Goal: Contribute content

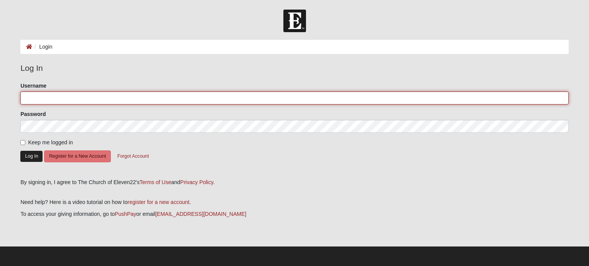
type input "amandajames626"
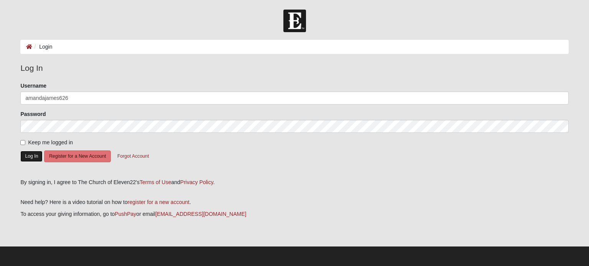
click at [33, 157] on button "Log In" at bounding box center [31, 156] width 22 height 11
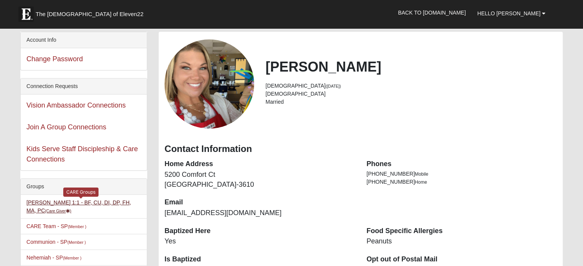
click at [49, 204] on li "Amanda James 1:1 - BF, CU, DI, DP, FH, MA, PC (Care Giver ) CARE Groups" at bounding box center [84, 207] width 126 height 24
click at [49, 204] on link "Amanda James 1:1 - BF, CU, DI, DP, FH, MA, PC (Care Giver )" at bounding box center [78, 207] width 105 height 14
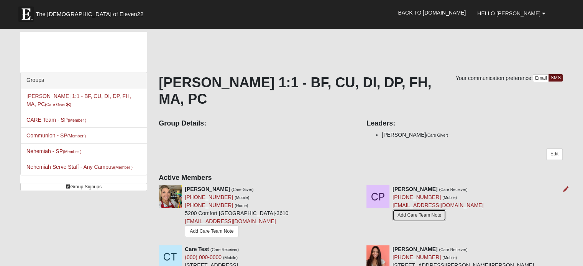
click at [425, 214] on link "Add Care Team Note" at bounding box center [419, 216] width 54 height 12
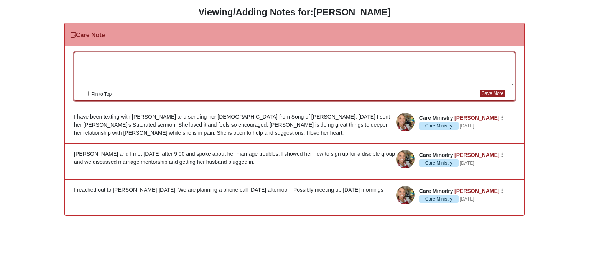
click at [153, 59] on div at bounding box center [294, 70] width 440 height 34
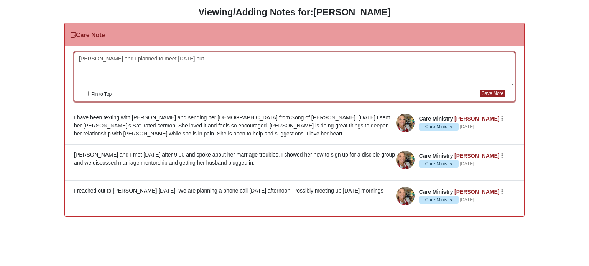
click at [149, 58] on div "Cynthia and I planned to meet on Sunday the 12th but" at bounding box center [294, 70] width 440 height 34
click at [152, 58] on div "Cynthia and I planned to meet on Sunday the 12th but" at bounding box center [294, 70] width 440 height 34
click at [253, 57] on div "Cynthia and I planned to meet atfer 9:00 on Sunday the 12th but" at bounding box center [294, 70] width 440 height 34
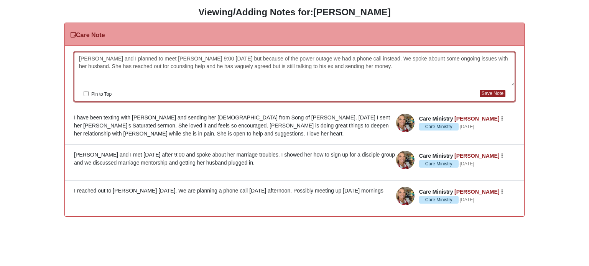
click at [363, 66] on div "Cynthia and I planned to meet atfer 9:00 on Sunday the 12th but because of the …" at bounding box center [294, 70] width 440 height 34
click at [413, 63] on div "Cynthia and I planned to meet atfer 9:00 on Sunday the 12th but because of the …" at bounding box center [294, 70] width 440 height 34
click at [487, 95] on button "Save Note" at bounding box center [492, 93] width 26 height 7
